Goal: Task Accomplishment & Management: Complete application form

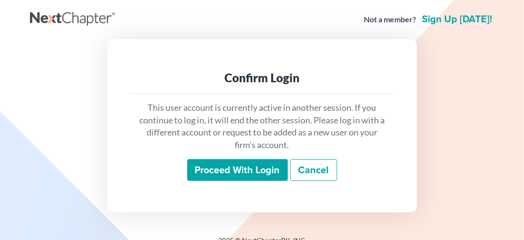
click at [233, 167] on input "Proceed with login" at bounding box center [237, 170] width 101 height 22
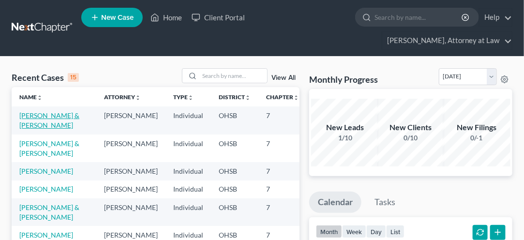
click at [31, 122] on link "[PERSON_NAME] & [PERSON_NAME]" at bounding box center [49, 120] width 60 height 18
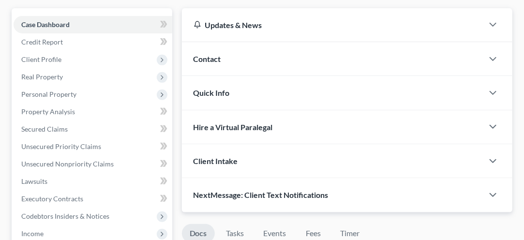
scroll to position [105, 0]
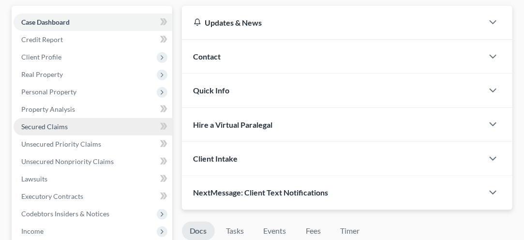
click at [59, 130] on link "Secured Claims" at bounding box center [93, 126] width 159 height 17
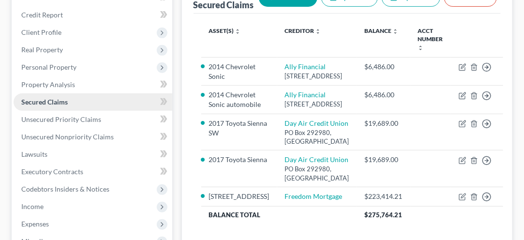
scroll to position [132, 0]
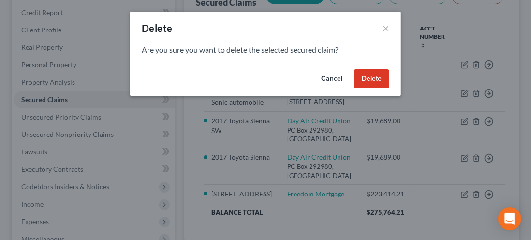
click at [370, 80] on button "Delete" at bounding box center [371, 78] width 35 height 19
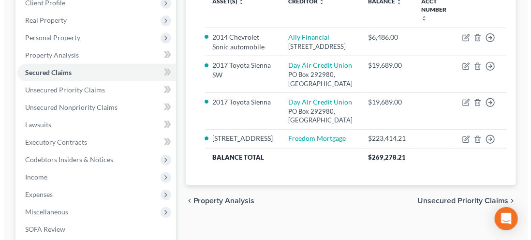
scroll to position [162, 0]
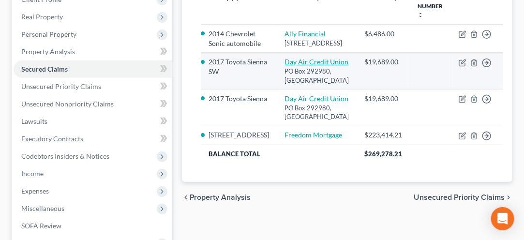
click at [291, 66] on link "Day Air Credit Union" at bounding box center [317, 62] width 64 height 8
select select "36"
select select "2"
select select "0"
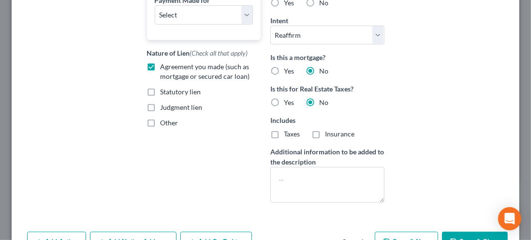
scroll to position [294, 0]
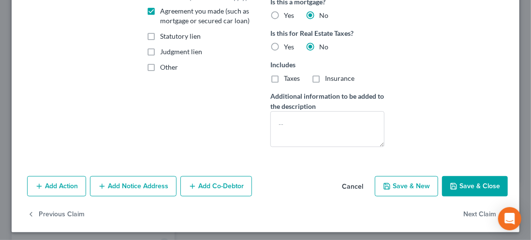
click at [467, 190] on button "Save & Close" at bounding box center [475, 186] width 66 height 20
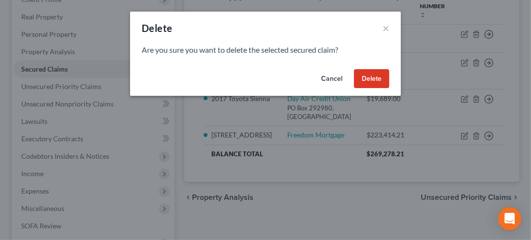
click at [372, 79] on button "Delete" at bounding box center [371, 78] width 35 height 19
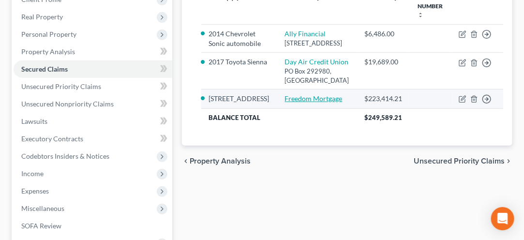
click at [293, 103] on link "Freedom Mortgage" at bounding box center [314, 98] width 58 height 8
select select "2"
select select "0"
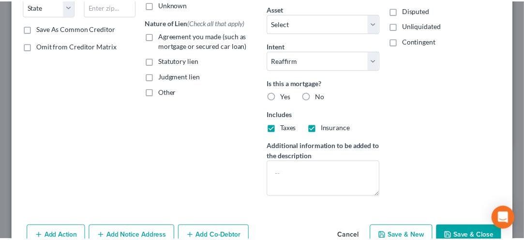
scroll to position [217, 0]
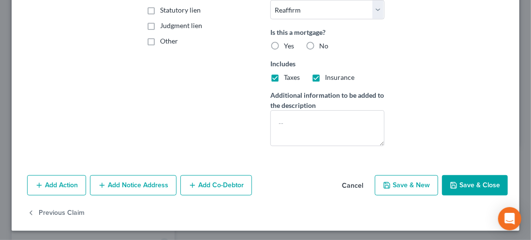
click at [467, 191] on button "Save & Close" at bounding box center [475, 185] width 66 height 20
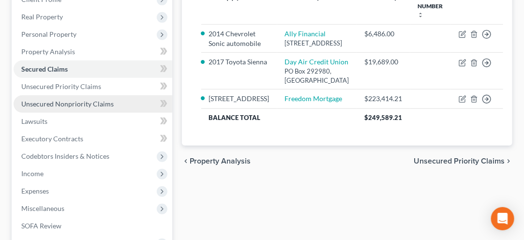
click at [63, 105] on span "Unsecured Nonpriority Claims" at bounding box center [67, 104] width 92 height 8
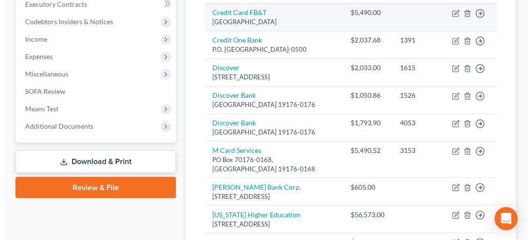
scroll to position [281, 0]
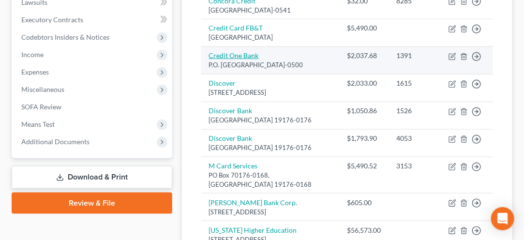
click at [240, 60] on link "Credit One Bank" at bounding box center [234, 55] width 50 height 8
select select "4"
select select "2"
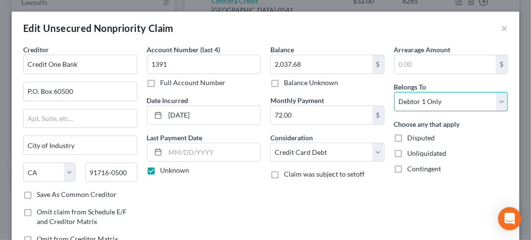
click at [493, 106] on select "Select Debtor 1 Only Debtor 2 Only Debtor 1 And Debtor 2 Only At Least One Of T…" at bounding box center [451, 101] width 114 height 19
select select "1"
click at [394, 92] on select "Select Debtor 1 Only Debtor 2 Only Debtor 1 And Debtor 2 Only At Least One Of T…" at bounding box center [451, 101] width 114 height 19
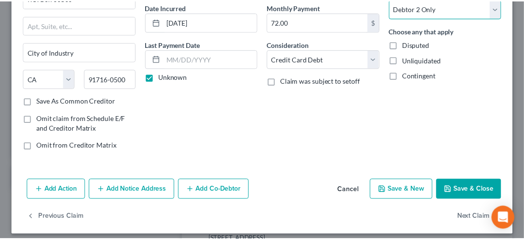
scroll to position [98, 0]
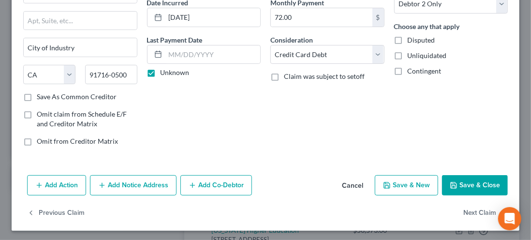
click at [470, 185] on button "Save & Close" at bounding box center [475, 185] width 66 height 20
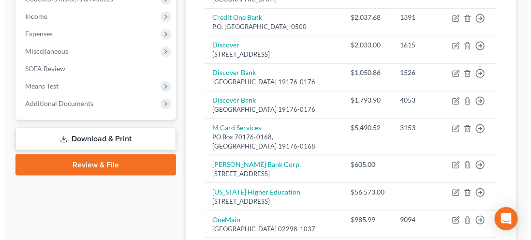
scroll to position [320, 0]
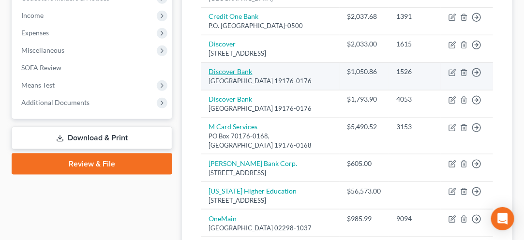
click at [236, 75] on link "Discover Bank" at bounding box center [231, 71] width 44 height 8
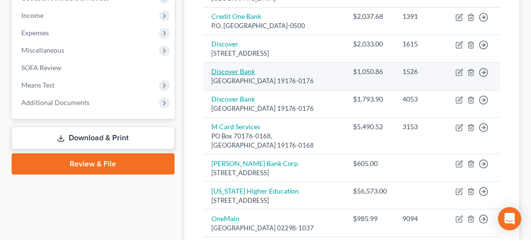
select select "39"
select select "2"
select select "1"
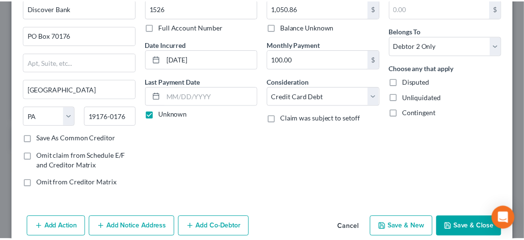
scroll to position [58, 0]
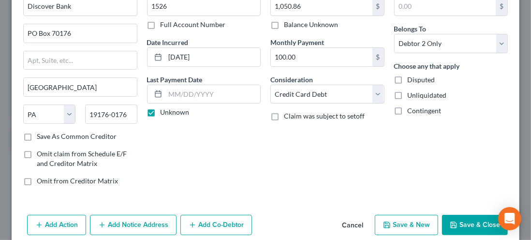
click at [463, 221] on button "Save & Close" at bounding box center [475, 225] width 66 height 20
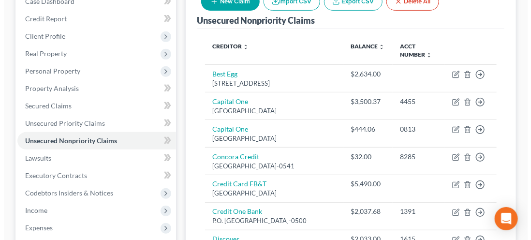
scroll to position [125, 0]
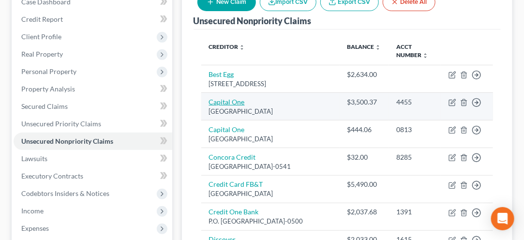
click at [235, 101] on link "Capital One" at bounding box center [227, 102] width 36 height 8
select select "22"
select select "2"
select select "1"
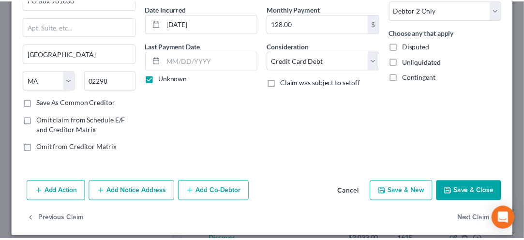
scroll to position [98, 0]
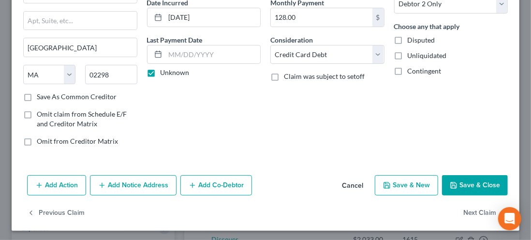
click at [468, 186] on button "Save & Close" at bounding box center [475, 185] width 66 height 20
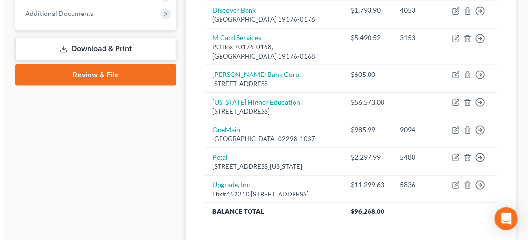
scroll to position [404, 0]
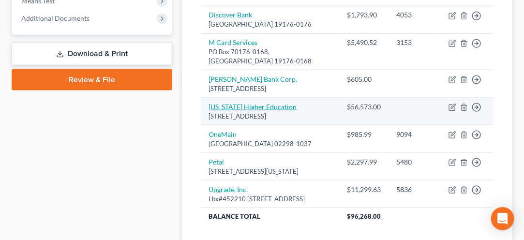
click at [241, 111] on link "[US_STATE] Higher Education" at bounding box center [253, 107] width 88 height 8
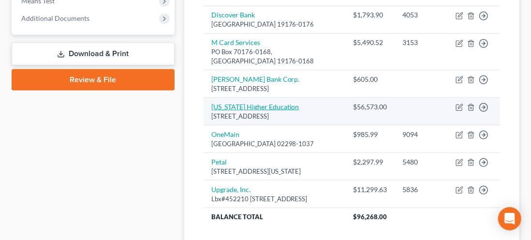
select select "26"
select select "14"
select select "0"
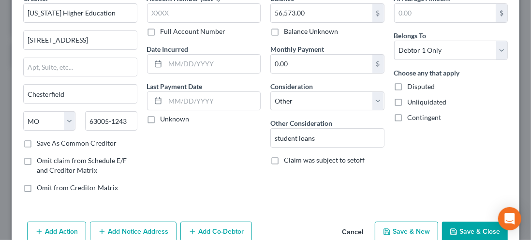
scroll to position [98, 0]
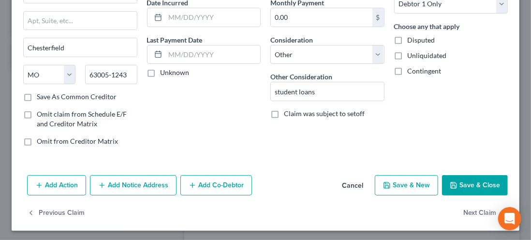
click at [129, 189] on button "Add Notice Address" at bounding box center [133, 185] width 87 height 20
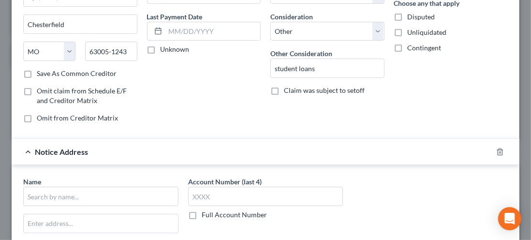
scroll to position [135, 0]
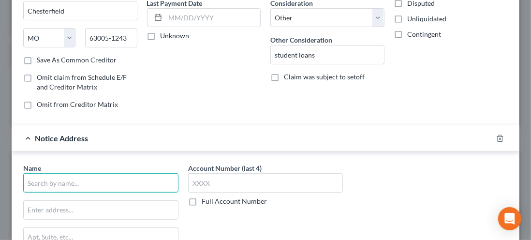
click at [50, 184] on input "text" at bounding box center [100, 182] width 155 height 19
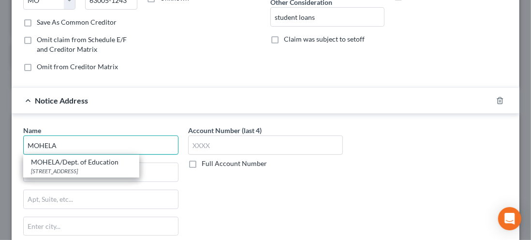
scroll to position [173, 0]
type input "MOHELA"
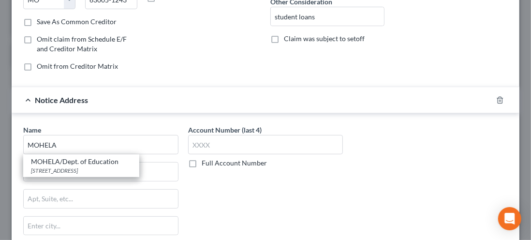
click at [204, 199] on div "Account Number (last 4) Full Account Number" at bounding box center [265, 206] width 165 height 163
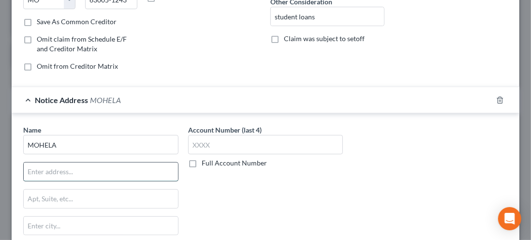
click at [36, 173] on input "text" at bounding box center [101, 172] width 154 height 18
type input "p"
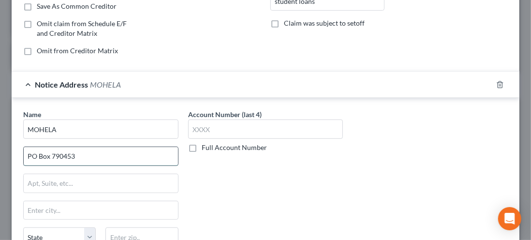
scroll to position [191, 0]
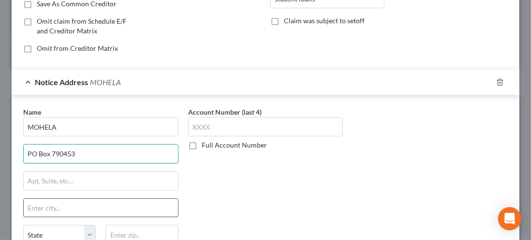
type input "PO Box 790453"
click at [35, 207] on input "text" at bounding box center [101, 208] width 154 height 18
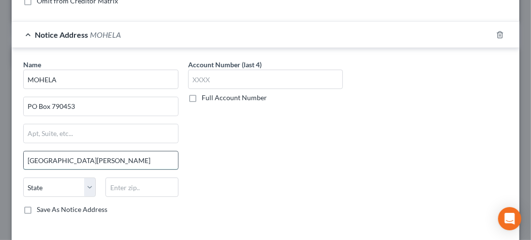
scroll to position [240, 0]
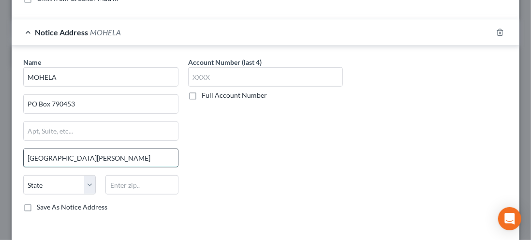
type input "[GEOGRAPHIC_DATA][PERSON_NAME]"
click at [86, 183] on select "State [US_STATE] AK AR AZ CA CO CT DE DC [GEOGRAPHIC_DATA] [GEOGRAPHIC_DATA] GU…" at bounding box center [59, 184] width 73 height 19
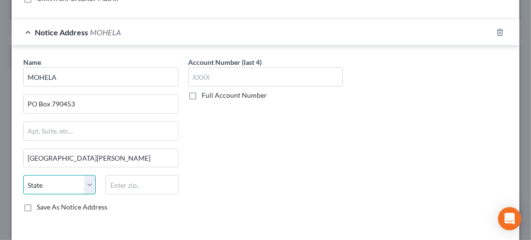
select select "26"
click at [23, 175] on select "State [US_STATE] AK AR AZ CA CO CT DE DC [GEOGRAPHIC_DATA] [GEOGRAPHIC_DATA] GU…" at bounding box center [59, 184] width 73 height 19
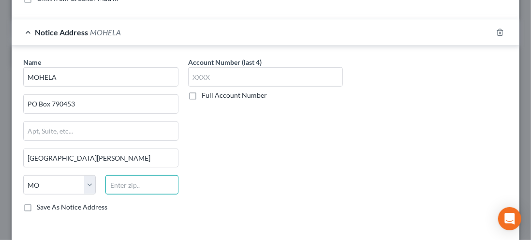
click at [135, 183] on input "text" at bounding box center [141, 184] width 73 height 19
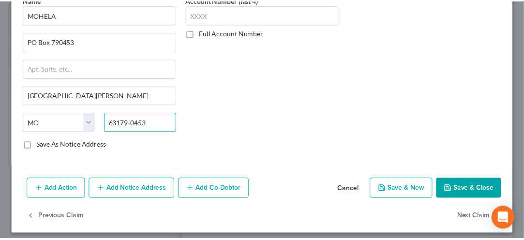
scroll to position [304, 0]
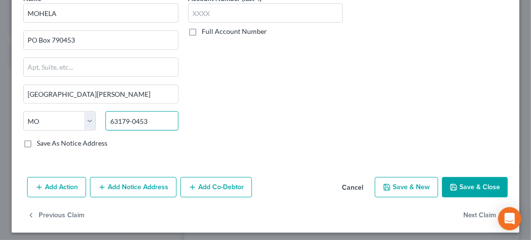
type input "63179-0453"
click at [37, 140] on label "Save As Notice Address" at bounding box center [72, 143] width 71 height 10
click at [41, 140] on input "Save As Notice Address" at bounding box center [44, 141] width 6 height 6
click at [475, 184] on button "Save & Close" at bounding box center [475, 187] width 66 height 20
checkbox input "false"
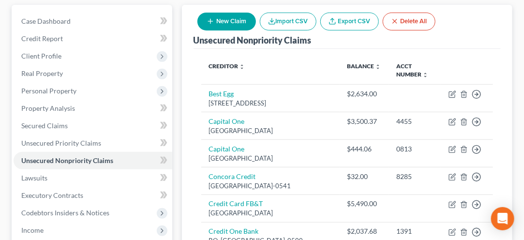
scroll to position [107, 0]
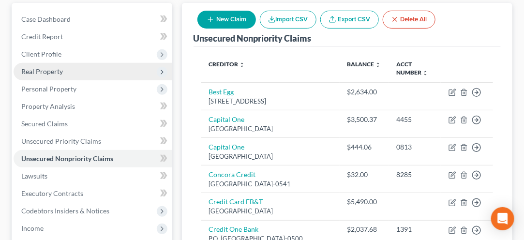
click at [43, 72] on span "Real Property" at bounding box center [42, 71] width 42 height 8
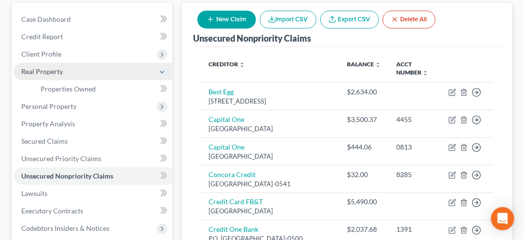
click at [55, 75] on span "Real Property" at bounding box center [93, 71] width 159 height 17
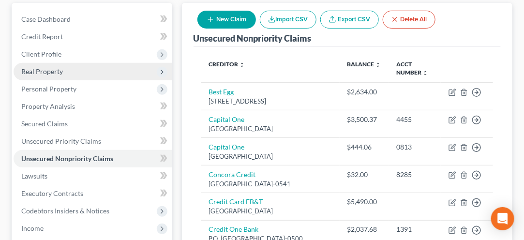
click at [38, 76] on span "Real Property" at bounding box center [93, 71] width 159 height 17
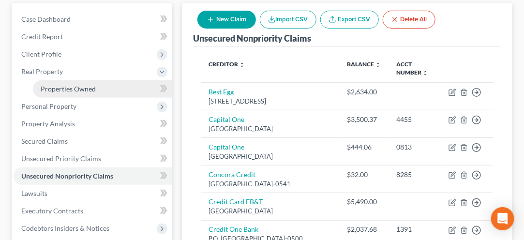
click at [57, 92] on link "Properties Owned" at bounding box center [102, 88] width 139 height 17
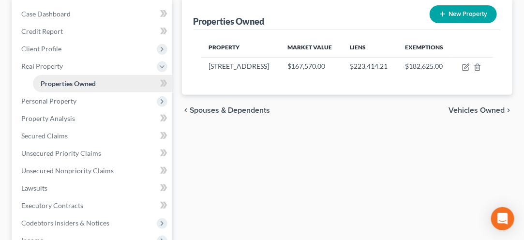
scroll to position [112, 0]
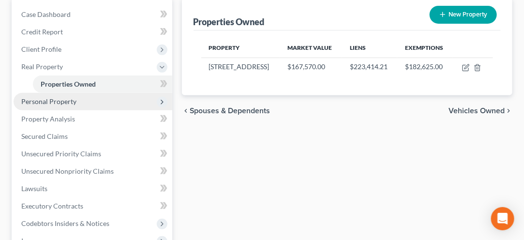
click at [52, 105] on span "Personal Property" at bounding box center [93, 101] width 159 height 17
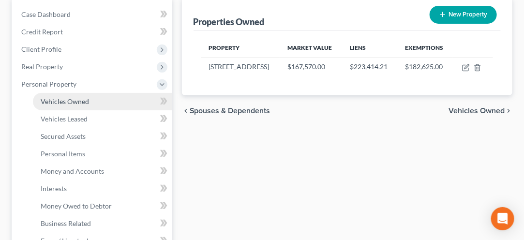
click at [50, 103] on span "Vehicles Owned" at bounding box center [65, 101] width 48 height 8
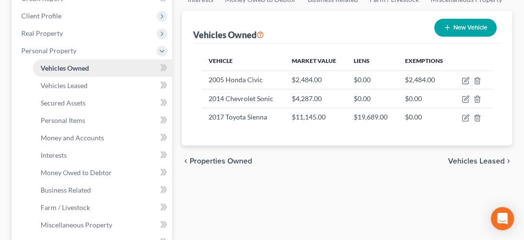
scroll to position [148, 0]
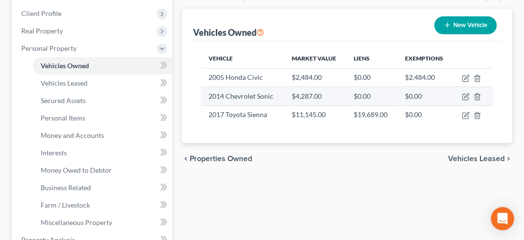
click at [220, 98] on td "2014 Chevrolet Sonic" at bounding box center [242, 96] width 83 height 18
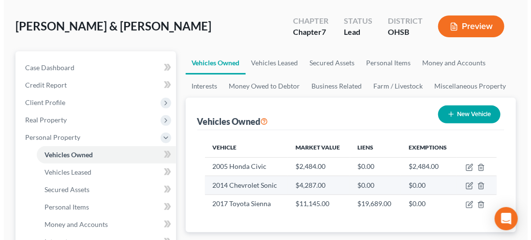
scroll to position [59, 0]
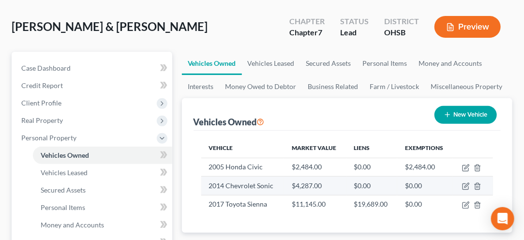
click at [248, 184] on td "2014 Chevrolet Sonic" at bounding box center [242, 186] width 83 height 18
click at [464, 186] on icon "button" at bounding box center [466, 186] width 8 height 8
select select "0"
select select "12"
select select "2"
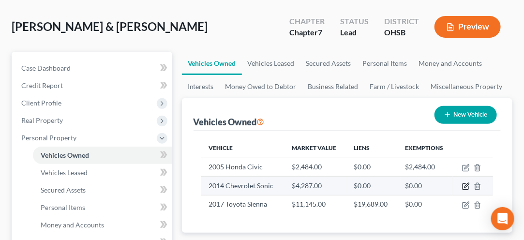
select select "0"
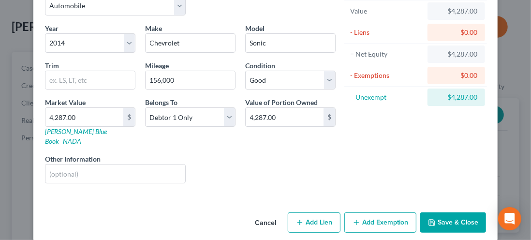
click at [321, 219] on button "Add Lien" at bounding box center [314, 222] width 53 height 20
select select "0"
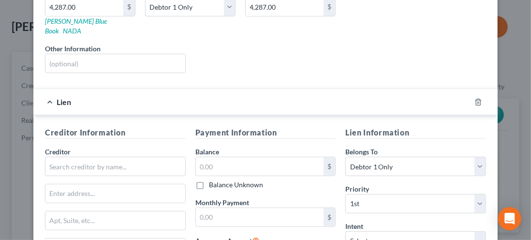
scroll to position [172, 0]
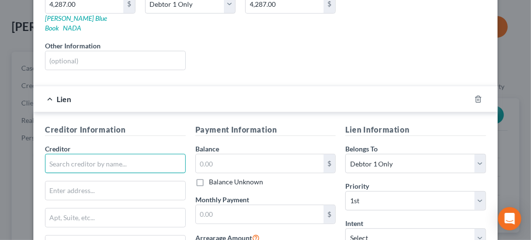
click at [58, 154] on input "text" at bounding box center [115, 163] width 141 height 19
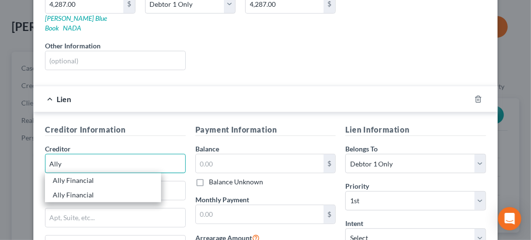
type input "Ally Financial"
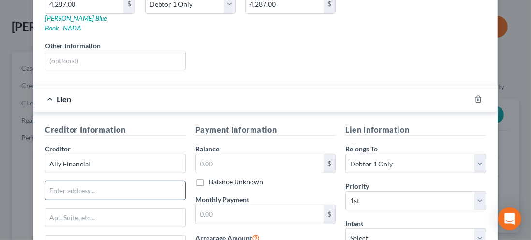
click at [57, 181] on input "text" at bounding box center [115, 190] width 140 height 18
click at [265, 52] on div "Liens Select" at bounding box center [266, 56] width 150 height 30
click at [56, 181] on input "text" at bounding box center [115, 190] width 140 height 18
type input "p"
type input "o"
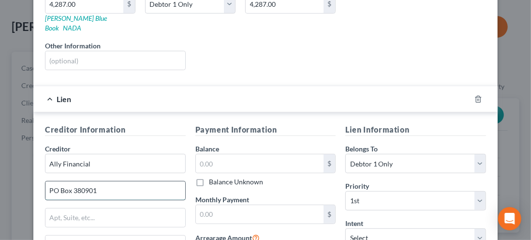
type input "PO Box 380901"
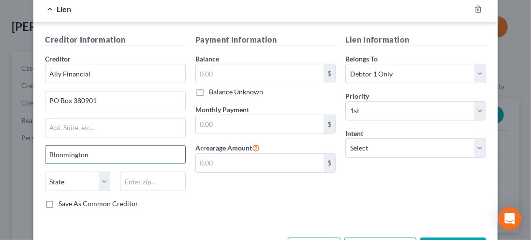
scroll to position [264, 0]
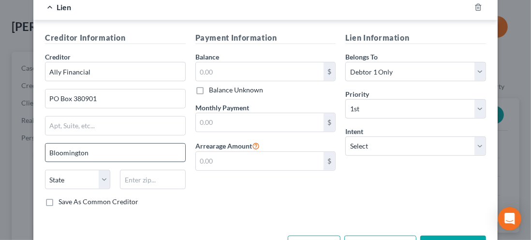
type input "Bloomington"
click at [98, 170] on select "State [US_STATE] AK AR AZ CA CO CT DE DC [GEOGRAPHIC_DATA] [GEOGRAPHIC_DATA] GU…" at bounding box center [77, 179] width 65 height 19
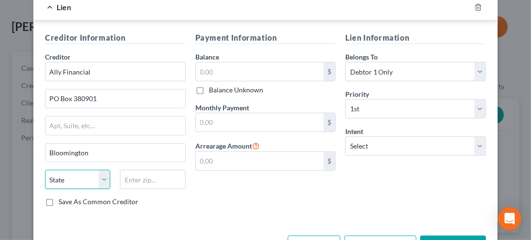
select select "24"
click at [45, 170] on select "State [US_STATE] AK AR AZ CA CO CT DE DC [GEOGRAPHIC_DATA] [GEOGRAPHIC_DATA] GU…" at bounding box center [77, 179] width 65 height 19
click at [130, 170] on input "text" at bounding box center [152, 179] width 65 height 19
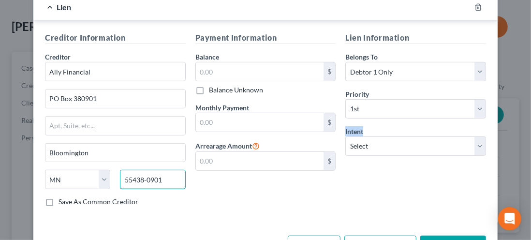
type input "55438-0901"
click at [49, 211] on div "Vehicle Type Select Automobile Truck Trailer Watercraft Aircraft Motor Home Atv…" at bounding box center [265, 6] width 464 height 451
click at [59, 197] on label "Save As Common Creditor" at bounding box center [99, 202] width 80 height 10
click at [62, 197] on input "Save As Common Creditor" at bounding box center [65, 200] width 6 height 6
checkbox input "true"
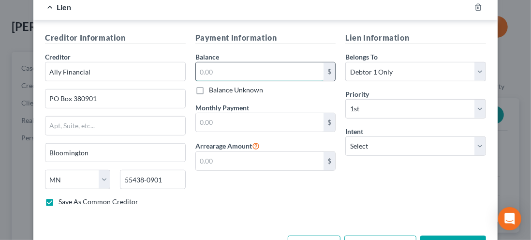
click at [212, 62] on input "text" at bounding box center [260, 71] width 128 height 18
type input "6,486.00"
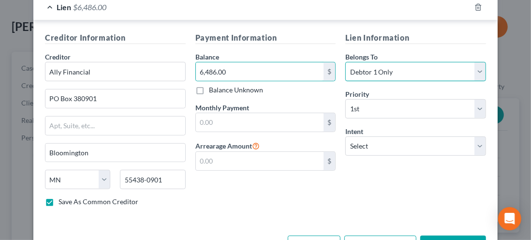
click at [469, 66] on select "Select Debtor 1 Only Debtor 2 Only Debtor 1 And Debtor 2 Only At Least One Of T…" at bounding box center [415, 71] width 141 height 19
select select "2"
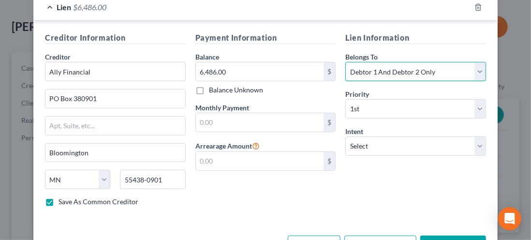
click at [345, 62] on select "Select Debtor 1 Only Debtor 2 Only Debtor 1 And Debtor 2 Only At Least One Of T…" at bounding box center [415, 71] width 141 height 19
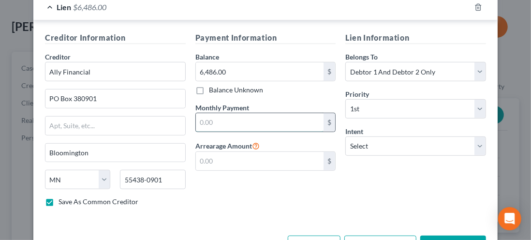
click at [208, 113] on input "text" at bounding box center [260, 122] width 128 height 18
type input "208.00"
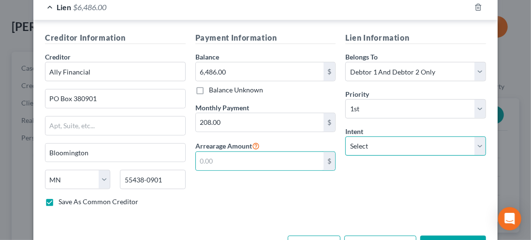
click at [468, 140] on select "Select Surrender Redeem Reaffirm Avoid Other" at bounding box center [415, 145] width 141 height 19
select select "2"
click at [345, 136] on select "Select Surrender Redeem Reaffirm Avoid Other" at bounding box center [415, 145] width 141 height 19
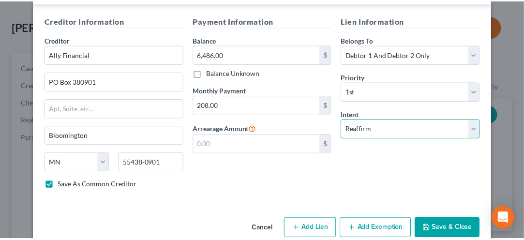
scroll to position [284, 0]
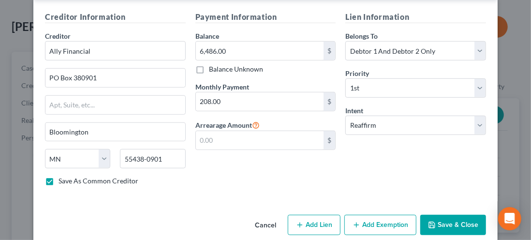
click at [437, 215] on button "Save & Close" at bounding box center [453, 225] width 66 height 20
checkbox input "false"
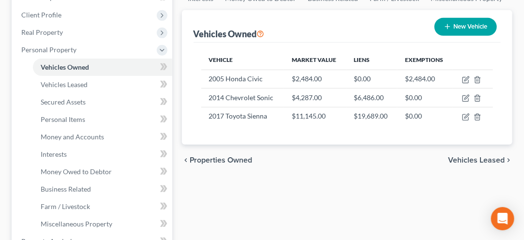
scroll to position [151, 0]
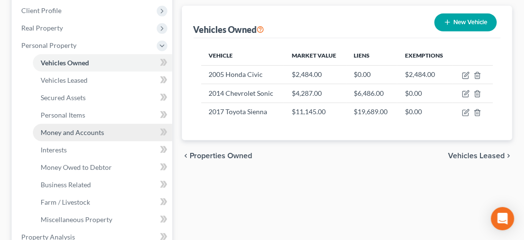
click at [64, 136] on link "Money and Accounts" at bounding box center [102, 132] width 139 height 17
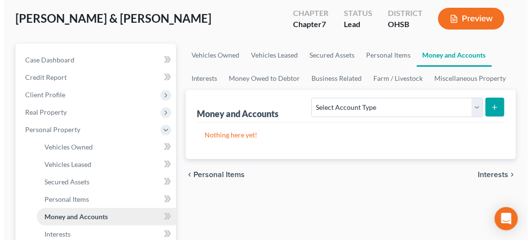
scroll to position [67, 0]
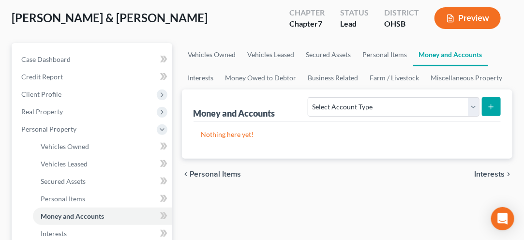
click at [490, 110] on button "submit" at bounding box center [491, 106] width 19 height 19
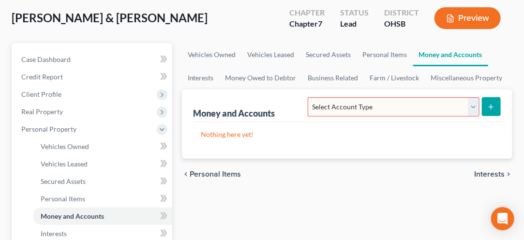
click at [335, 112] on select "Select Account Type Brokerage Cash on Hand Certificates of Deposit Checking Acc…" at bounding box center [393, 106] width 171 height 19
click at [311, 97] on select "Select Account Type Brokerage Cash on Hand Certificates of Deposit Checking Acc…" at bounding box center [393, 106] width 171 height 19
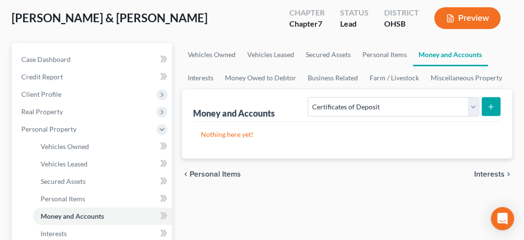
click at [484, 113] on button "submit" at bounding box center [491, 106] width 19 height 19
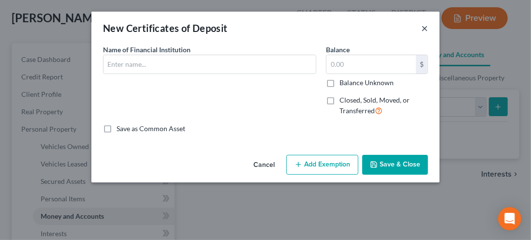
click at [423, 32] on button "×" at bounding box center [424, 28] width 7 height 12
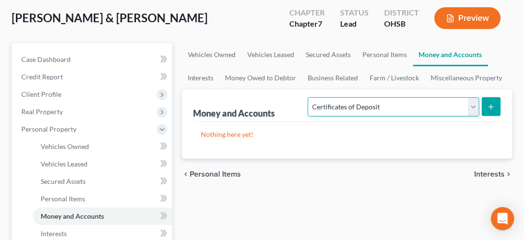
click at [468, 110] on select "Select Account Type Brokerage Cash on Hand Certificates of Deposit Checking Acc…" at bounding box center [393, 106] width 171 height 19
select select "cash_on_hand"
click at [311, 97] on select "Select Account Type Brokerage Cash on Hand Certificates of Deposit Checking Acc…" at bounding box center [393, 106] width 171 height 19
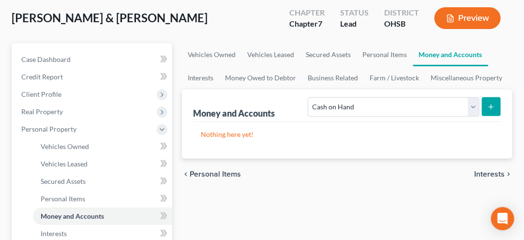
click at [493, 109] on button "submit" at bounding box center [491, 106] width 19 height 19
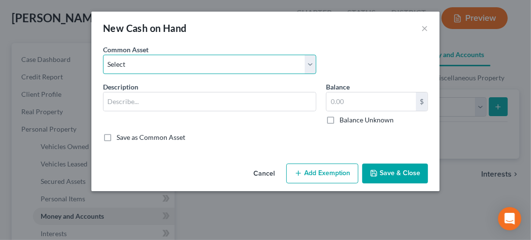
click at [140, 71] on select "Select money money money" at bounding box center [209, 64] width 213 height 19
select select "0"
click at [103, 55] on select "Select money money money" at bounding box center [209, 64] width 213 height 19
type input "money"
type input "50.00"
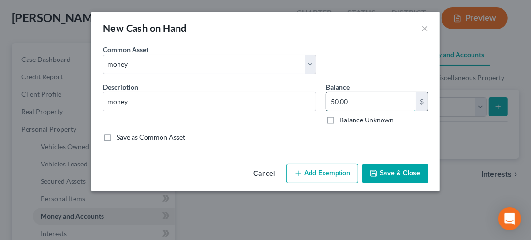
click at [336, 101] on input "50.00" at bounding box center [372, 101] width 90 height 18
type input "40.00"
click at [322, 178] on button "Add Exemption" at bounding box center [322, 174] width 72 height 20
select select "2"
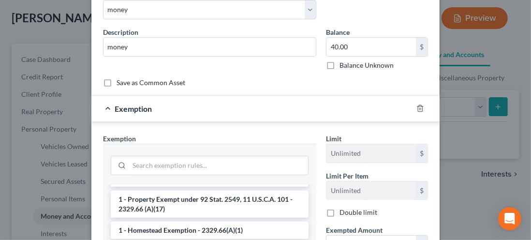
scroll to position [62, 0]
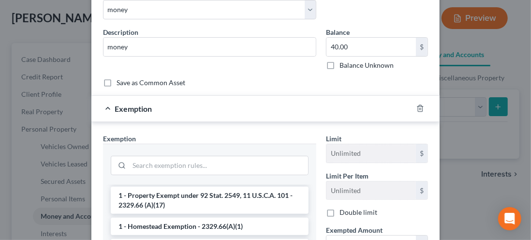
click at [117, 87] on label "Save as Common Asset" at bounding box center [151, 83] width 69 height 10
click at [120, 84] on input "Save as Common Asset" at bounding box center [123, 81] width 6 height 6
checkbox input "true"
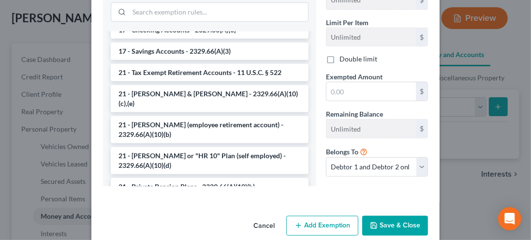
scroll to position [0, 0]
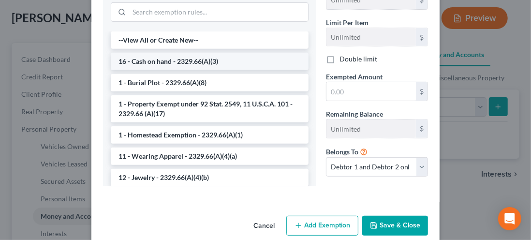
click at [135, 62] on li "16 - Cash on hand - 2329.66(A)(3)" at bounding box center [210, 61] width 198 height 17
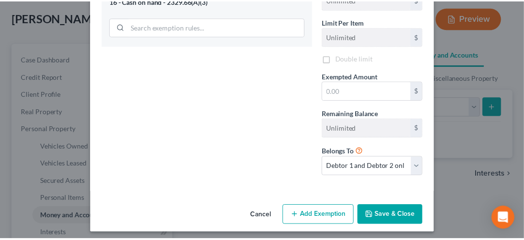
scroll to position [211, 0]
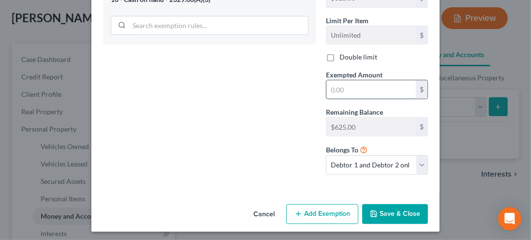
click at [334, 91] on input "text" at bounding box center [372, 89] width 90 height 18
type input "50.00"
click at [388, 214] on button "Save & Close" at bounding box center [395, 214] width 66 height 20
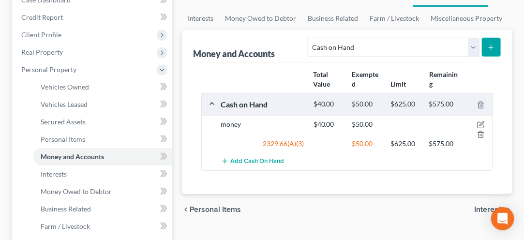
scroll to position [126, 0]
click at [495, 50] on button "submit" at bounding box center [491, 47] width 19 height 19
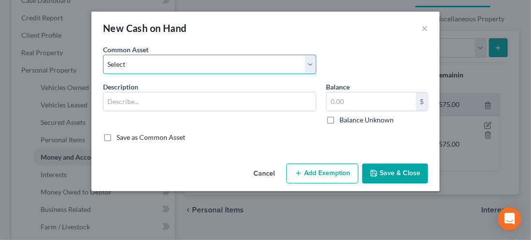
click at [316, 66] on select "Select money money money money" at bounding box center [209, 64] width 213 height 19
click at [103, 55] on select "Select money money money money" at bounding box center [209, 64] width 213 height 19
click at [316, 67] on select "Select money money money money" at bounding box center [209, 64] width 213 height 19
select select "2"
click at [103, 55] on select "Select money money money money" at bounding box center [209, 64] width 213 height 19
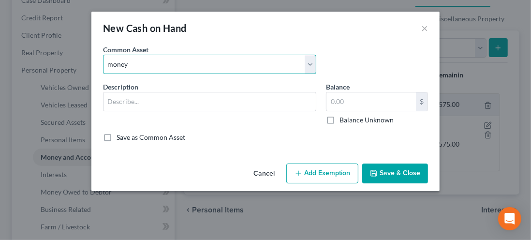
type input "money"
type input "50.00"
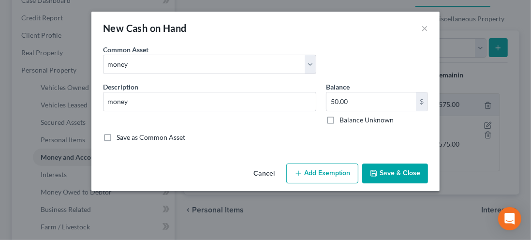
click at [269, 177] on button "Cancel" at bounding box center [264, 173] width 37 height 19
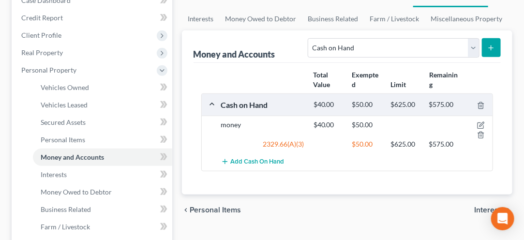
click at [489, 45] on icon "submit" at bounding box center [491, 48] width 8 height 8
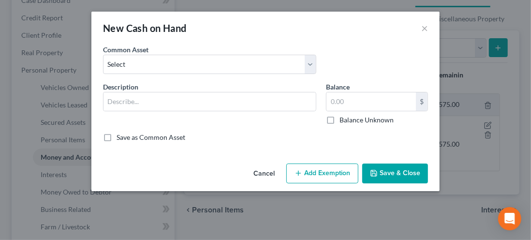
click at [265, 179] on button "Cancel" at bounding box center [264, 173] width 37 height 19
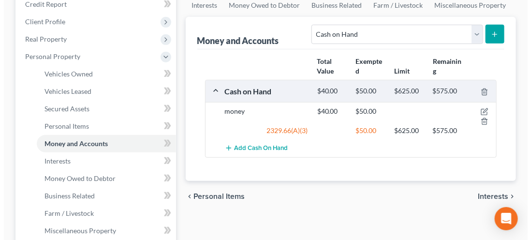
scroll to position [163, 0]
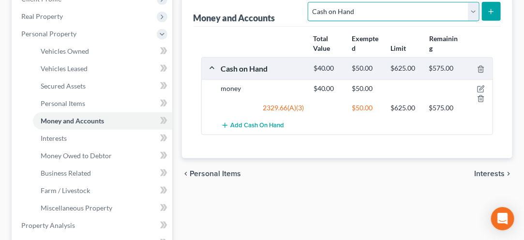
click at [475, 15] on select "Select Account Type Brokerage Cash on Hand Certificates of Deposit Checking Acc…" at bounding box center [393, 11] width 171 height 19
select select "checking"
click at [311, 2] on select "Select Account Type Brokerage Cash on Hand Certificates of Deposit Checking Acc…" at bounding box center [393, 11] width 171 height 19
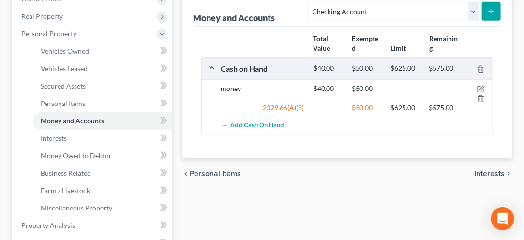
click at [495, 17] on button "submit" at bounding box center [491, 11] width 19 height 19
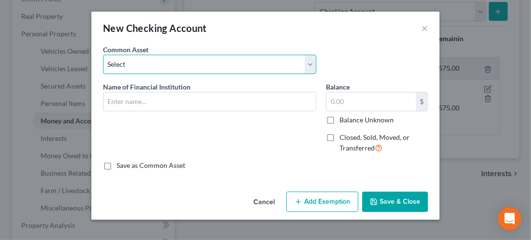
click at [123, 68] on select "Select PNC [GEOGRAPHIC_DATA]" at bounding box center [209, 64] width 213 height 19
click at [115, 68] on select "Select PNC [GEOGRAPHIC_DATA]" at bounding box center [209, 64] width 213 height 19
click at [311, 69] on select "Select PNC [GEOGRAPHIC_DATA]" at bounding box center [209, 64] width 213 height 19
click at [114, 68] on select "Select PNC [GEOGRAPHIC_DATA]" at bounding box center [209, 64] width 213 height 19
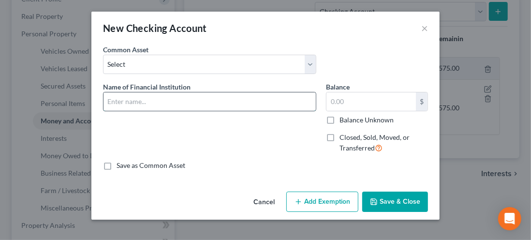
click at [124, 105] on input "text" at bounding box center [210, 101] width 212 height 18
type input "US Bank"
click at [359, 101] on input "text" at bounding box center [372, 101] width 90 height 18
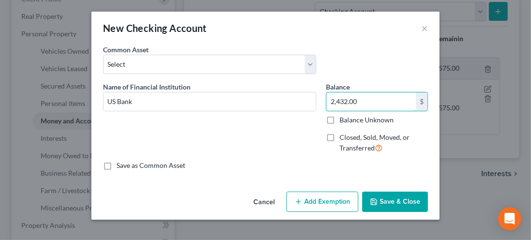
type input "2,432.00"
click at [117, 168] on label "Save as Common Asset" at bounding box center [151, 166] width 69 height 10
click at [120, 167] on input "Save as Common Asset" at bounding box center [123, 164] width 6 height 6
checkbox input "true"
click at [324, 207] on button "Add Exemption" at bounding box center [322, 202] width 72 height 20
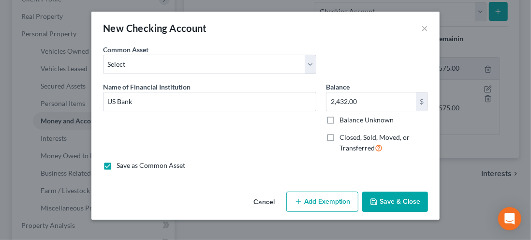
select select "2"
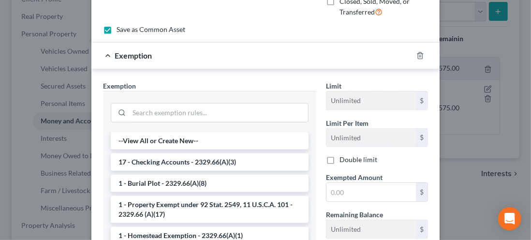
scroll to position [136, 0]
click at [147, 162] on li "17 - Checking Accounts - 2329.66(A)(3)" at bounding box center [210, 161] width 198 height 17
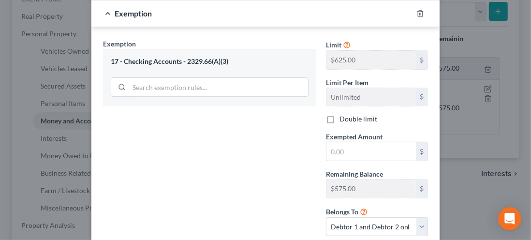
scroll to position [179, 0]
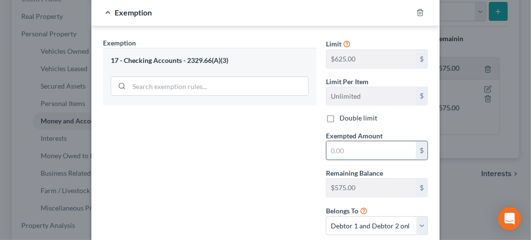
click at [348, 152] on input "text" at bounding box center [372, 150] width 90 height 18
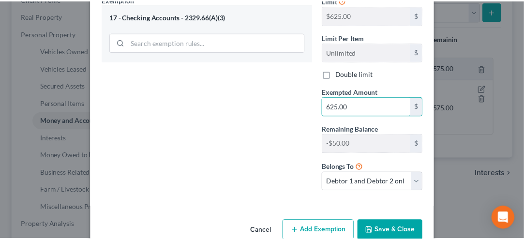
scroll to position [240, 0]
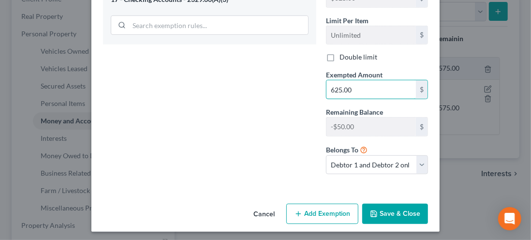
type input "625.00"
click at [391, 218] on button "Save & Close" at bounding box center [395, 214] width 66 height 20
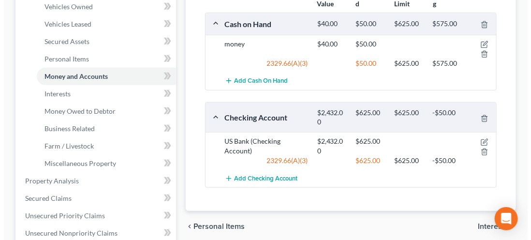
scroll to position [208, 0]
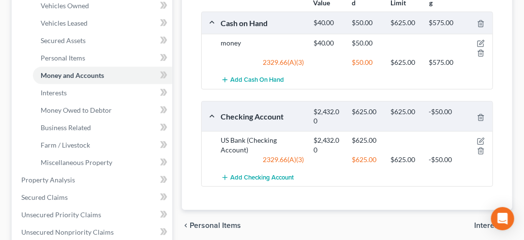
click at [229, 127] on div "Checking Account $2,432.00 $625.00 $625.00 -$50.00" at bounding box center [345, 117] width 287 height 30
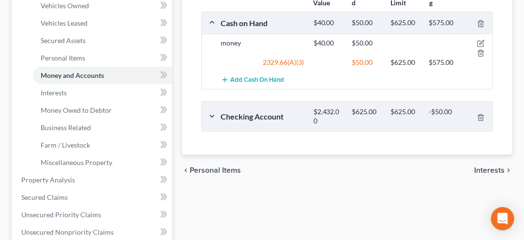
click at [242, 122] on div "Checking Account $2,432.00 $625.00 $625.00 -$50.00" at bounding box center [354, 116] width 277 height 18
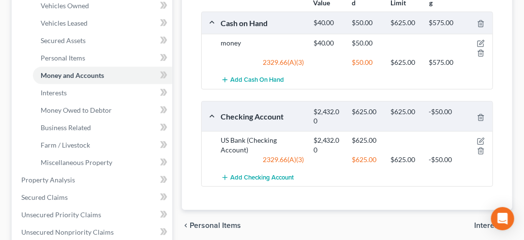
click at [255, 150] on div "US Bank (Checking Account)" at bounding box center [262, 144] width 92 height 19
click at [253, 155] on div "2329.66(A)(3)" at bounding box center [262, 160] width 92 height 10
click at [237, 144] on div "US Bank (Checking Account)" at bounding box center [262, 144] width 92 height 19
click at [239, 178] on span "Add Checking Account" at bounding box center [262, 178] width 63 height 8
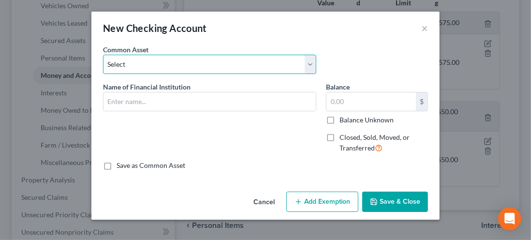
click at [126, 68] on select "Select US Bank PNC Bank Chase Bank Park National Bank" at bounding box center [209, 64] width 213 height 19
select select "0"
click at [103, 55] on select "Select US Bank PNC Bank Chase Bank Park National Bank" at bounding box center [209, 64] width 213 height 19
type input "US Bank"
type input "2,432.00"
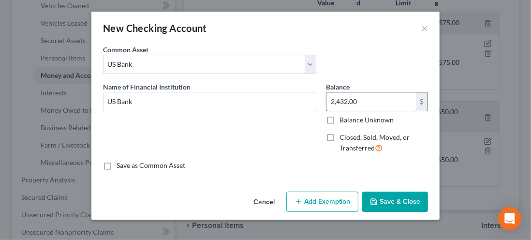
click at [359, 98] on input "2,432.00" at bounding box center [372, 101] width 90 height 18
type input "78.53"
click at [117, 166] on label "Save as Common Asset" at bounding box center [151, 166] width 69 height 10
click at [120, 166] on input "Save as Common Asset" at bounding box center [123, 164] width 6 height 6
checkbox input "true"
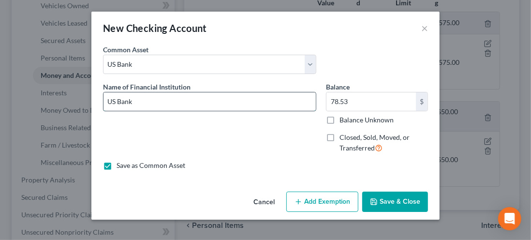
click at [147, 104] on input "US Bank" at bounding box center [210, 101] width 212 height 18
type input "US Bank checking account #9321"
click at [322, 208] on button "Add Exemption" at bounding box center [322, 202] width 72 height 20
select select "2"
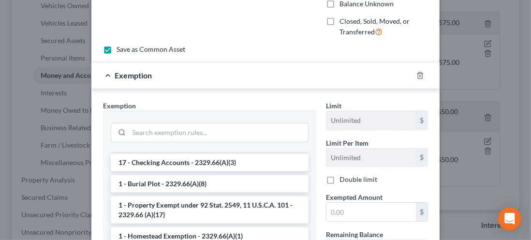
scroll to position [25, 0]
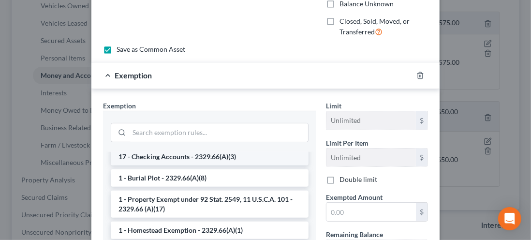
click at [142, 157] on li "17 - Checking Accounts - 2329.66(A)(3)" at bounding box center [210, 156] width 198 height 17
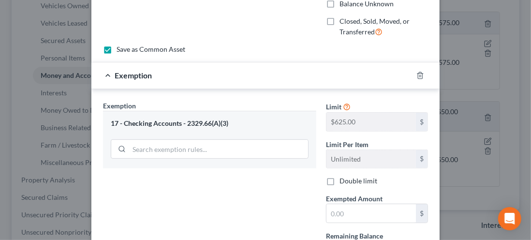
click at [343, 104] on icon at bounding box center [347, 106] width 8 height 9
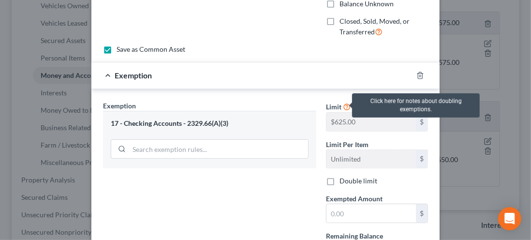
click at [380, 111] on div "Click here for notes about doubling exemptions." at bounding box center [415, 105] width 127 height 24
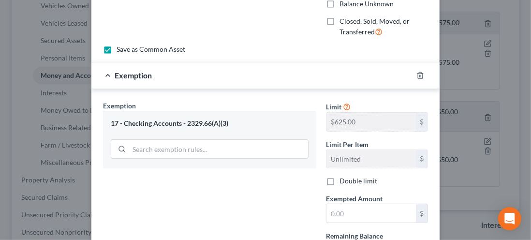
click at [344, 107] on icon at bounding box center [347, 106] width 8 height 9
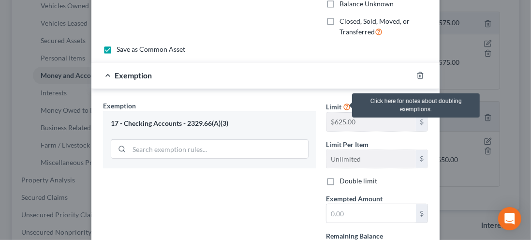
click at [407, 117] on div "Click here for notes about doubling exemptions." at bounding box center [415, 105] width 127 height 24
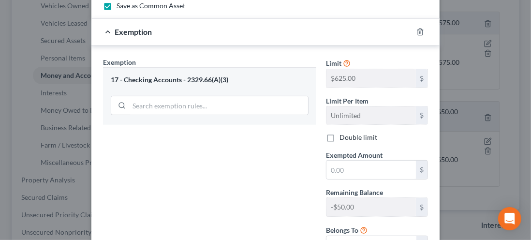
scroll to position [161, 0]
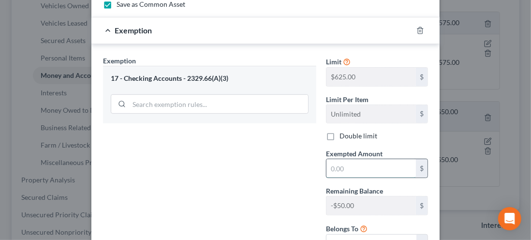
click at [347, 166] on input "text" at bounding box center [372, 168] width 90 height 18
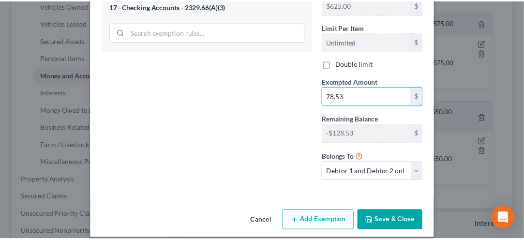
scroll to position [235, 0]
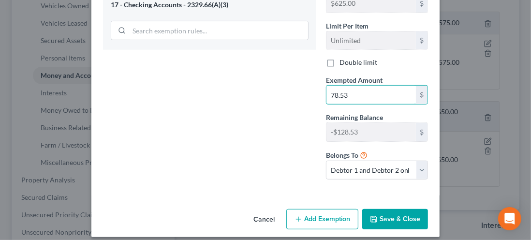
type input "78.53"
click at [390, 217] on button "Save & Close" at bounding box center [395, 219] width 66 height 20
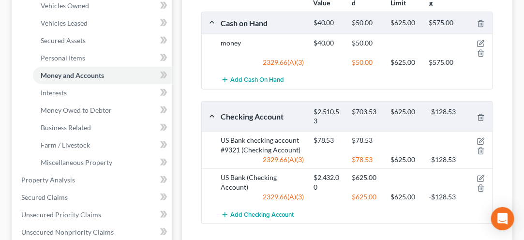
click at [232, 179] on div "US Bank (Checking Account)" at bounding box center [262, 182] width 92 height 19
click at [481, 179] on icon "button" at bounding box center [481, 179] width 6 height 6
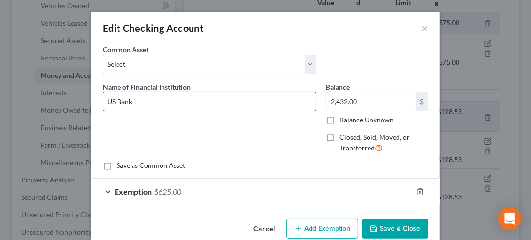
click at [139, 105] on input "US Bank" at bounding box center [210, 101] width 212 height 18
click at [198, 105] on input "US Bank checking" at bounding box center [210, 101] width 212 height 18
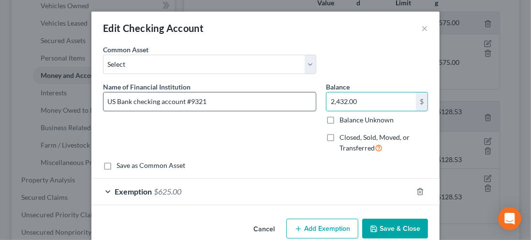
click at [211, 103] on input "US Bank checking account #9321" at bounding box center [210, 101] width 212 height 18
type input "US Bank checking account #4748"
click at [387, 229] on button "Save & Close" at bounding box center [395, 229] width 66 height 20
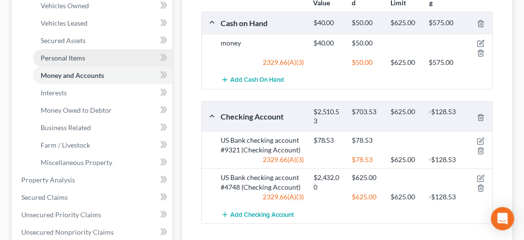
click at [57, 57] on span "Personal Items" at bounding box center [63, 58] width 45 height 8
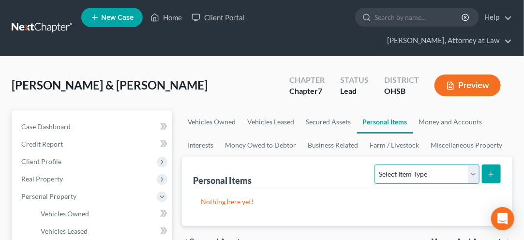
click at [471, 176] on select "Select Item Type Clothing Collectibles Of Value Electronics Firearms Household …" at bounding box center [426, 173] width 105 height 19
select select "jewelry"
click at [376, 164] on select "Select Item Type Clothing Collectibles Of Value Electronics Firearms Household …" at bounding box center [426, 173] width 105 height 19
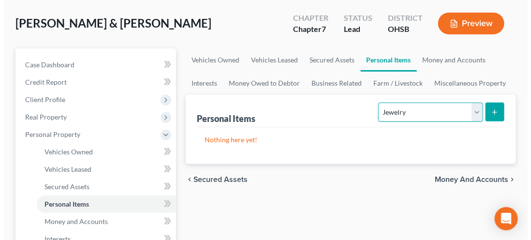
scroll to position [62, 0]
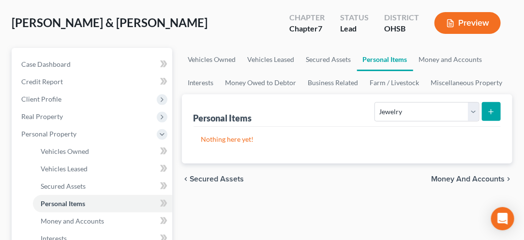
click at [492, 109] on icon "submit" at bounding box center [491, 112] width 8 height 8
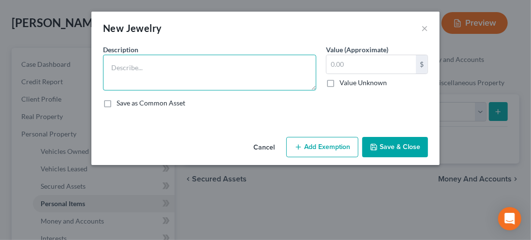
click at [119, 71] on textarea at bounding box center [209, 73] width 213 height 36
type textarea "rings, ear rings, necklaces"
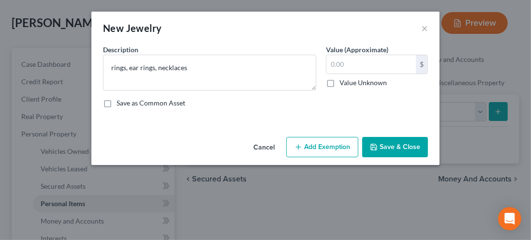
click at [345, 78] on label "Value Unknown" at bounding box center [363, 83] width 47 height 10
click at [345, 78] on input "Value Unknown" at bounding box center [347, 81] width 6 height 6
checkbox input "true"
type input "0.00"
click at [340, 86] on label "Value Unknown" at bounding box center [363, 83] width 47 height 10
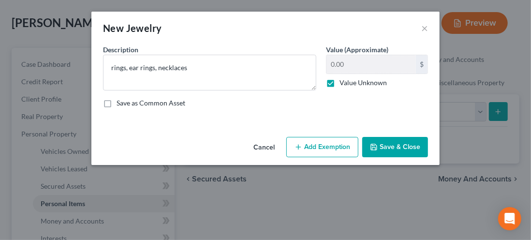
click at [344, 84] on input "Value Unknown" at bounding box center [347, 81] width 6 height 6
checkbox input "false"
click at [333, 66] on input "0.00" at bounding box center [372, 64] width 90 height 18
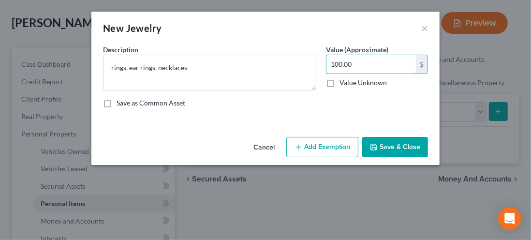
type input "100.00"
click at [117, 102] on label "Save as Common Asset" at bounding box center [151, 103] width 69 height 10
click at [120, 102] on input "Save as Common Asset" at bounding box center [123, 101] width 6 height 6
checkbox input "true"
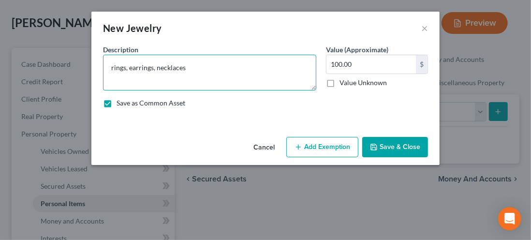
type textarea "rings, earrings, necklaces"
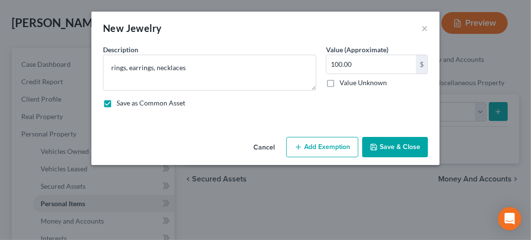
click at [327, 150] on button "Add Exemption" at bounding box center [322, 147] width 72 height 20
select select "2"
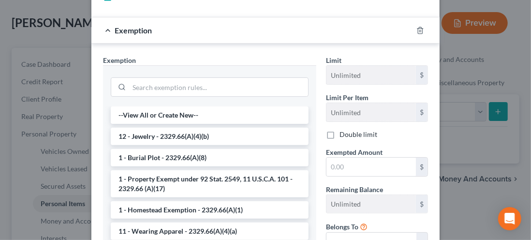
scroll to position [107, 0]
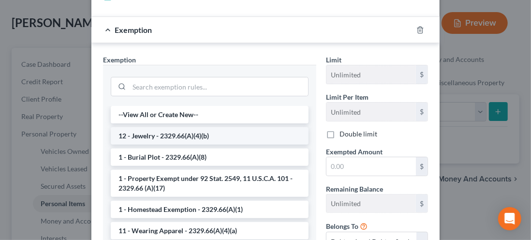
click at [167, 138] on li "12 - Jewelry - 2329.66(A)(4)(b)" at bounding box center [210, 135] width 198 height 17
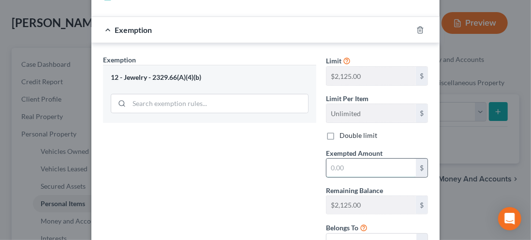
click at [339, 168] on input "text" at bounding box center [372, 168] width 90 height 18
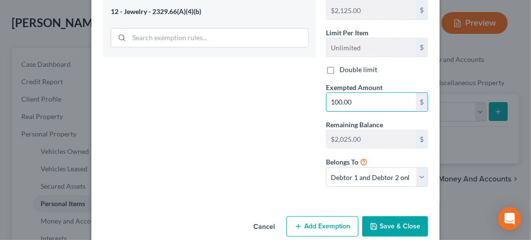
scroll to position [186, 0]
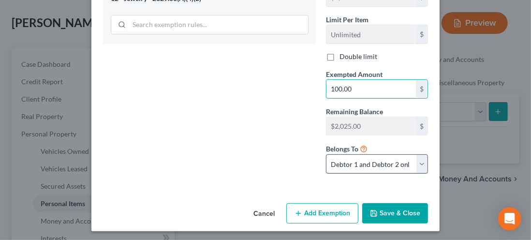
type input "100.00"
click at [417, 167] on select "Debtor 1 only Debtor 2 only Debtor 1 and Debtor 2 only" at bounding box center [377, 163] width 102 height 19
select select "1"
click at [326, 154] on select "Debtor 1 only Debtor 2 only Debtor 1 and Debtor 2 only" at bounding box center [377, 163] width 102 height 19
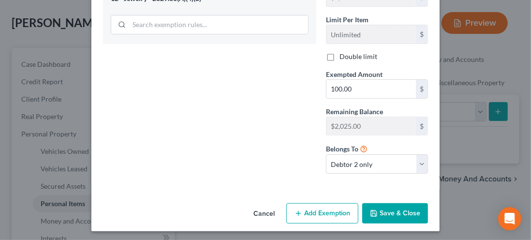
click at [389, 217] on button "Save & Close" at bounding box center [395, 213] width 66 height 20
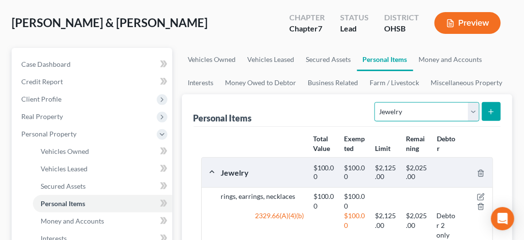
click at [474, 119] on select "Select Item Type Clothing Collectibles Of Value Electronics Firearms Household …" at bounding box center [426, 111] width 105 height 19
select select "collectibles_of_value"
click at [376, 102] on select "Select Item Type Clothing Collectibles Of Value Electronics Firearms Household …" at bounding box center [426, 111] width 105 height 19
click at [496, 116] on button "submit" at bounding box center [491, 111] width 19 height 19
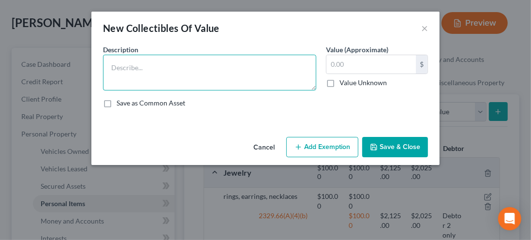
click at [122, 70] on textarea at bounding box center [209, 73] width 213 height 36
type textarea "glass, plates, figurines, dolls"
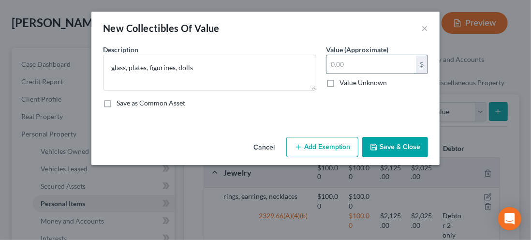
click at [344, 65] on input "text" at bounding box center [372, 64] width 90 height 18
type input "300.00"
click at [319, 148] on button "Add Exemption" at bounding box center [322, 147] width 72 height 20
select select "2"
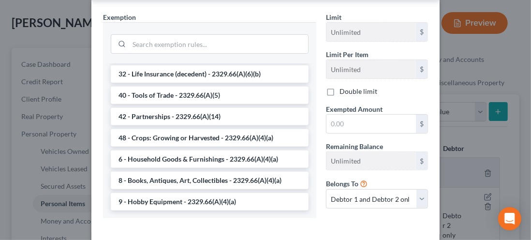
scroll to position [156, 0]
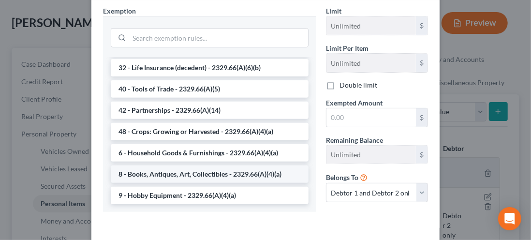
click at [176, 175] on li "8 - Books, Antiques, Art, Collectibles - 2329.66(A)(4)(a)" at bounding box center [210, 173] width 198 height 17
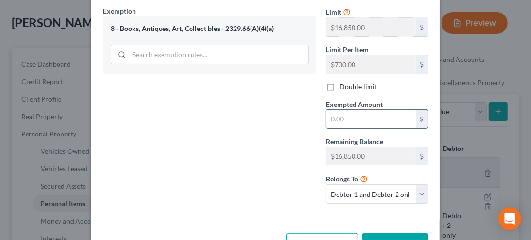
click at [338, 120] on input "text" at bounding box center [372, 119] width 90 height 18
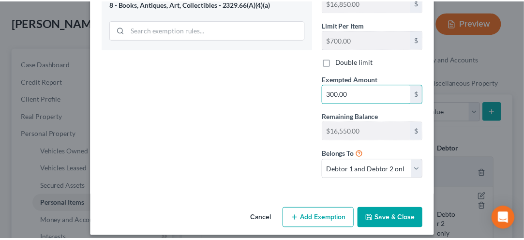
scroll to position [186, 0]
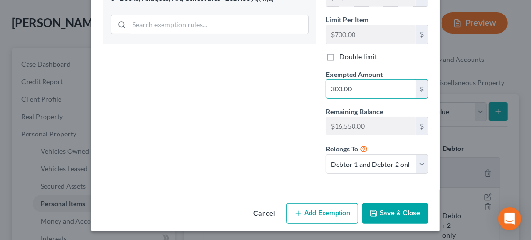
type input "300.00"
click at [390, 215] on button "Save & Close" at bounding box center [395, 213] width 66 height 20
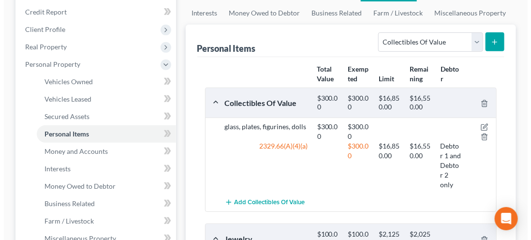
scroll to position [145, 0]
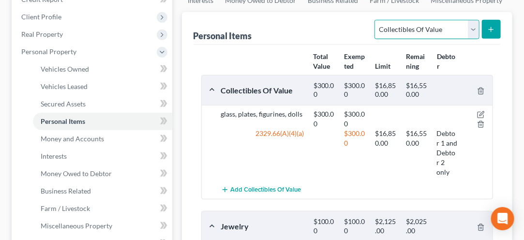
click at [476, 34] on select "Select Item Type Clothing Collectibles Of Value Electronics Firearms Household …" at bounding box center [426, 29] width 105 height 19
select select "electronics"
click at [376, 20] on select "Select Item Type Clothing Collectibles Of Value Electronics Firearms Household …" at bounding box center [426, 29] width 105 height 19
click at [495, 33] on button "submit" at bounding box center [491, 29] width 19 height 19
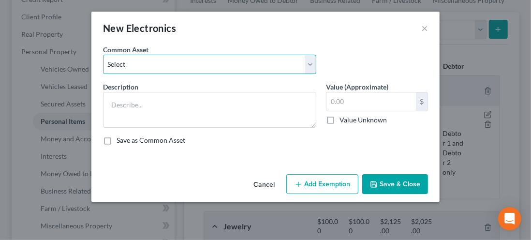
click at [118, 62] on select "Select Computer, 2 laptops Houshold furnishings" at bounding box center [209, 64] width 213 height 19
select select "0"
click at [103, 55] on select "Select Computer, 2 laptops Houshold furnishings" at bounding box center [209, 64] width 213 height 19
type textarea "Computer, 2 laptops"
type input "500.00"
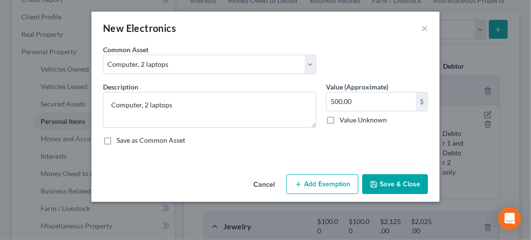
click at [242, 164] on div "An exemption set must first be selected from the Filing Information section. Co…" at bounding box center [265, 108] width 348 height 126
click at [311, 183] on button "Add Exemption" at bounding box center [322, 184] width 72 height 20
select select "2"
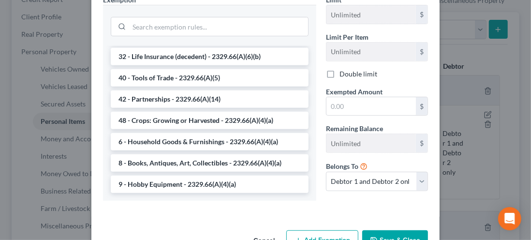
scroll to position [205, 0]
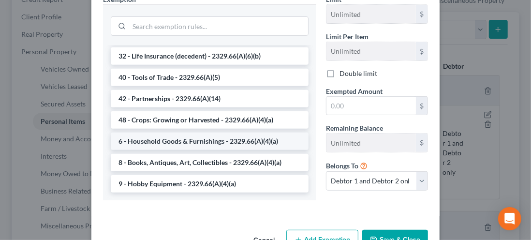
click at [158, 146] on li "6 - Household Goods & Furnishings - 2329.66(A)(4)(a)" at bounding box center [210, 141] width 198 height 17
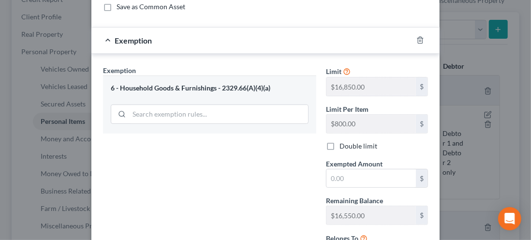
scroll to position [136, 0]
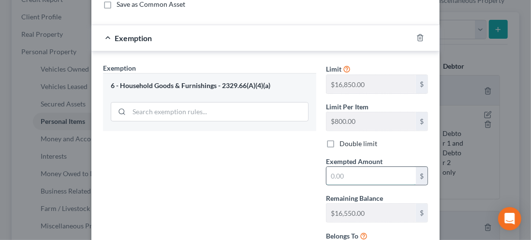
click at [338, 175] on input "text" at bounding box center [372, 176] width 90 height 18
type input "800.00"
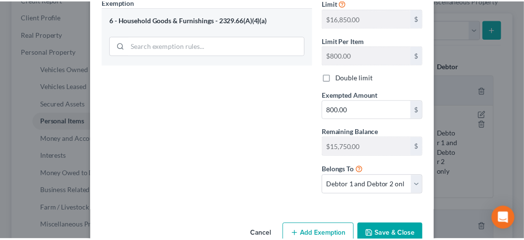
scroll to position [215, 0]
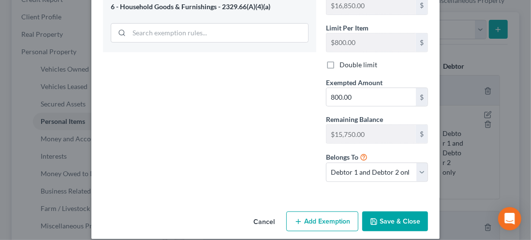
click at [390, 222] on button "Save & Close" at bounding box center [395, 221] width 66 height 20
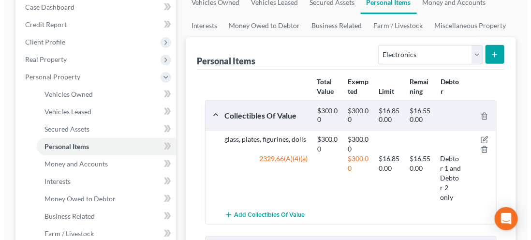
scroll to position [118, 0]
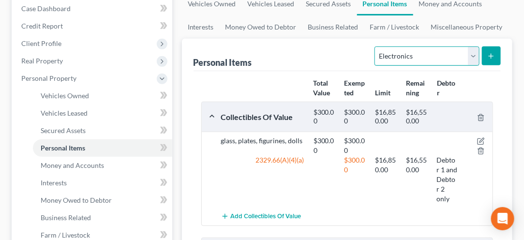
click at [478, 60] on select "Select Item Type Clothing Collectibles Of Value Electronics Firearms Household …" at bounding box center [426, 55] width 105 height 19
select select "household_goods"
click at [376, 46] on select "Select Item Type Clothing Collectibles Of Value Electronics Firearms Household …" at bounding box center [426, 55] width 105 height 19
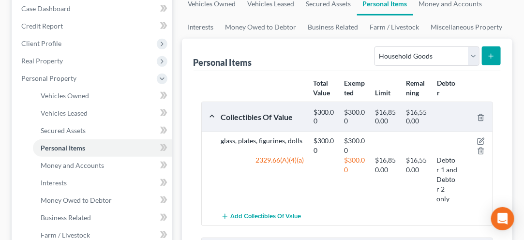
click at [493, 58] on icon "submit" at bounding box center [491, 56] width 8 height 8
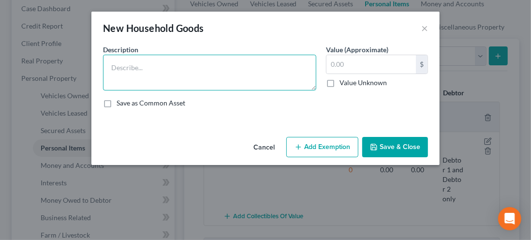
click at [123, 72] on textarea at bounding box center [209, 73] width 213 height 36
type textarea "household goods"
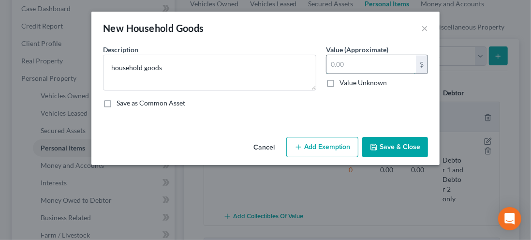
click at [342, 68] on input "text" at bounding box center [372, 64] width 90 height 18
type input "1,500.00"
click at [117, 105] on label "Save as Common Asset" at bounding box center [151, 103] width 69 height 10
click at [120, 105] on input "Save as Common Asset" at bounding box center [123, 101] width 6 height 6
checkbox input "true"
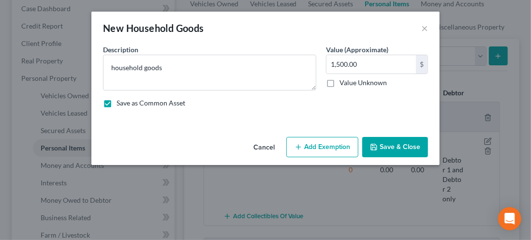
click at [324, 151] on button "Add Exemption" at bounding box center [322, 147] width 72 height 20
select select "2"
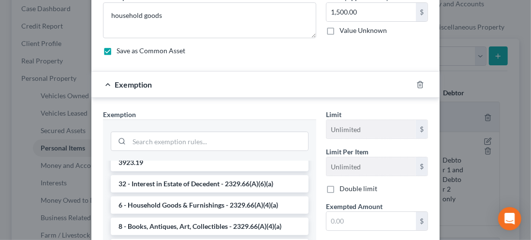
scroll to position [217, 0]
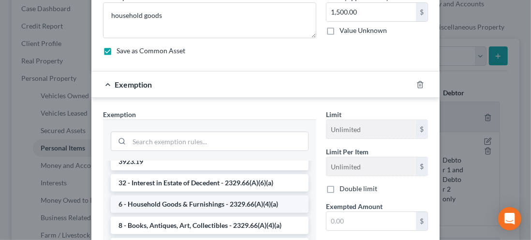
click at [137, 195] on li "6 - Household Goods & Furnishings - 2329.66(A)(4)(a)" at bounding box center [210, 203] width 198 height 17
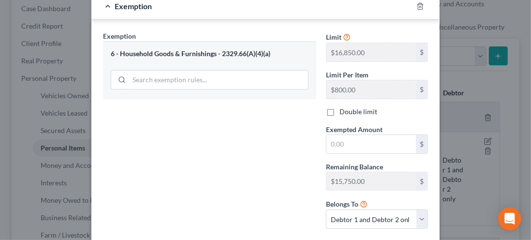
scroll to position [120, 0]
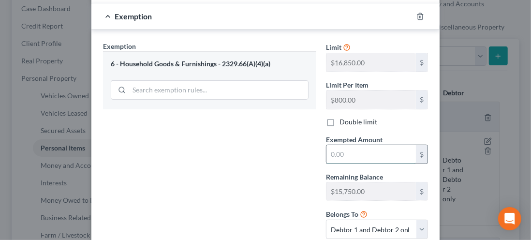
click at [339, 155] on input "text" at bounding box center [372, 154] width 90 height 18
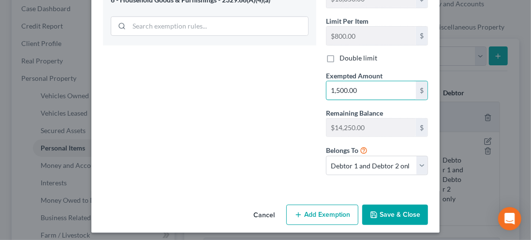
scroll to position [186, 0]
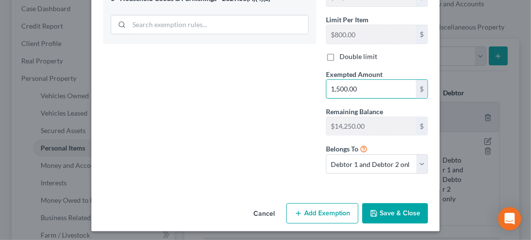
type input "1,500.00"
click at [389, 218] on button "Save & Close" at bounding box center [395, 213] width 66 height 20
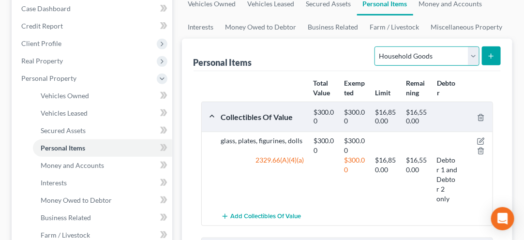
click at [473, 58] on select "Select Item Type Clothing Collectibles Of Value Electronics Firearms Household …" at bounding box center [426, 55] width 105 height 19
select select "clothing"
click at [376, 46] on select "Select Item Type Clothing Collectibles Of Value Electronics Firearms Household …" at bounding box center [426, 55] width 105 height 19
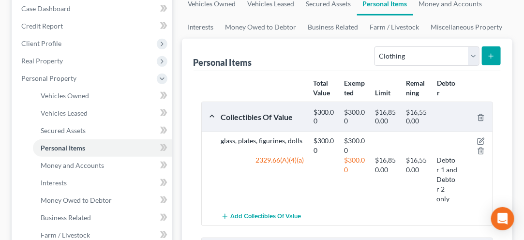
click at [492, 59] on button "submit" at bounding box center [491, 55] width 19 height 19
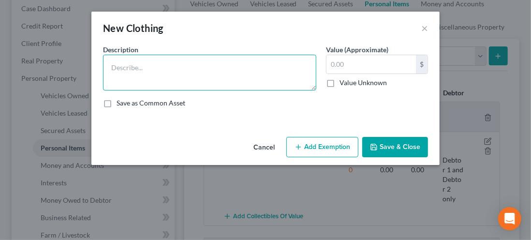
click at [117, 70] on textarea at bounding box center [209, 73] width 213 height 36
type textarea "clothes, shoes"
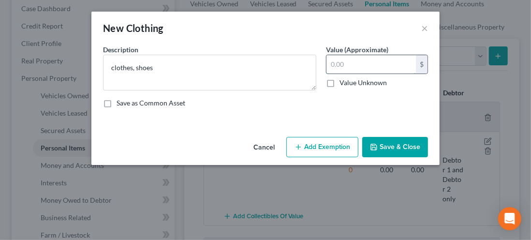
click at [362, 67] on input "text" at bounding box center [372, 64] width 90 height 18
type input "100.00"
click at [322, 149] on button "Add Exemption" at bounding box center [322, 147] width 72 height 20
select select "2"
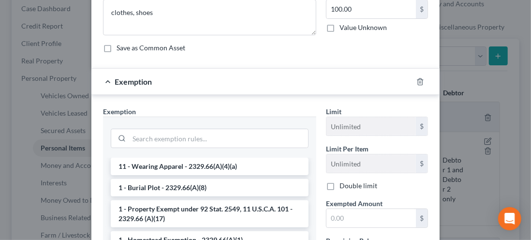
scroll to position [29, 0]
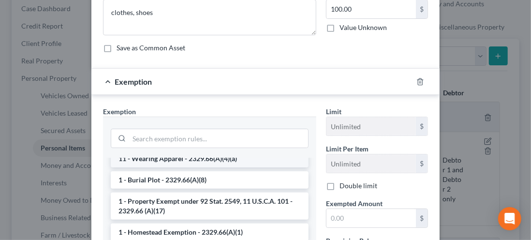
click at [134, 159] on li "11 - Wearing Apparel - 2329.66(A)(4)(a)" at bounding box center [210, 158] width 198 height 17
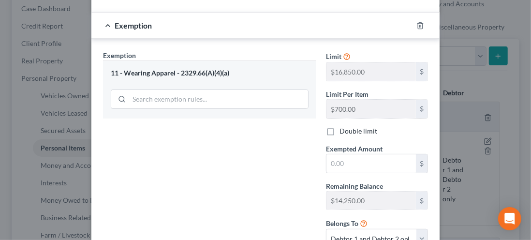
scroll to position [115, 0]
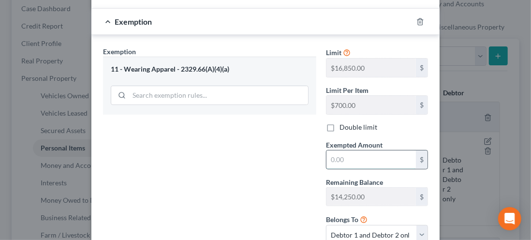
click at [338, 158] on input "text" at bounding box center [372, 159] width 90 height 18
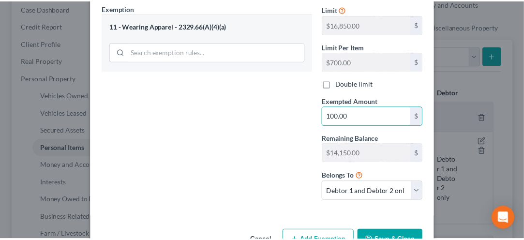
scroll to position [161, 0]
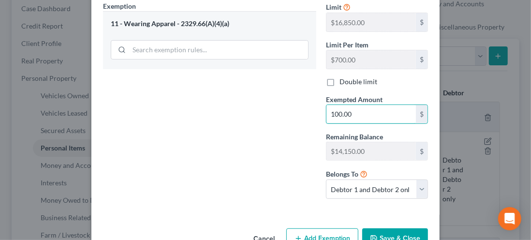
type input "100.00"
click at [393, 237] on button "Save & Close" at bounding box center [395, 238] width 66 height 20
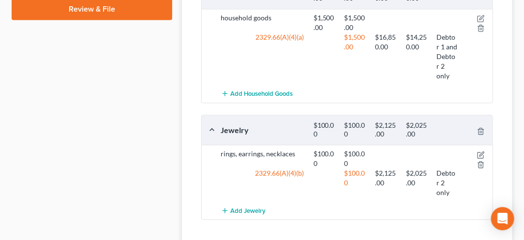
scroll to position [651, 0]
